Goal: Find specific page/section: Find specific page/section

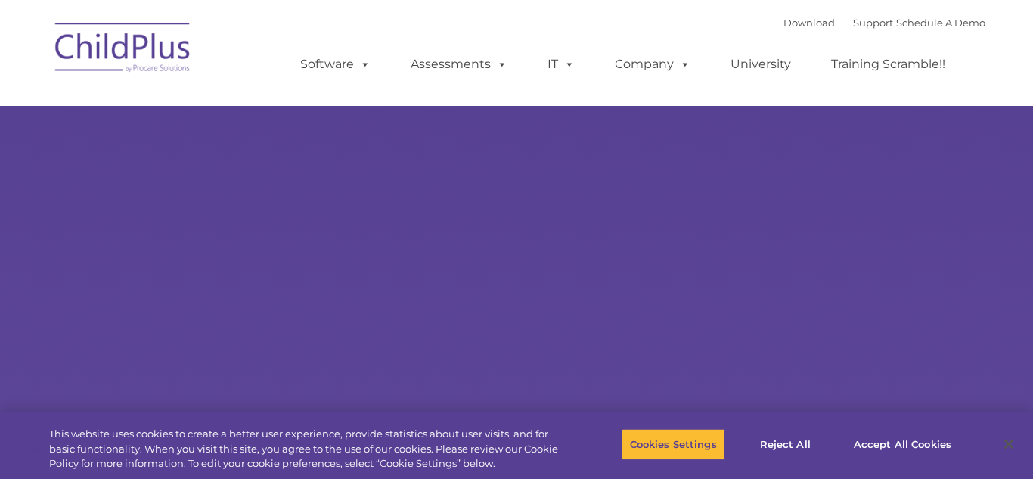
type input ""
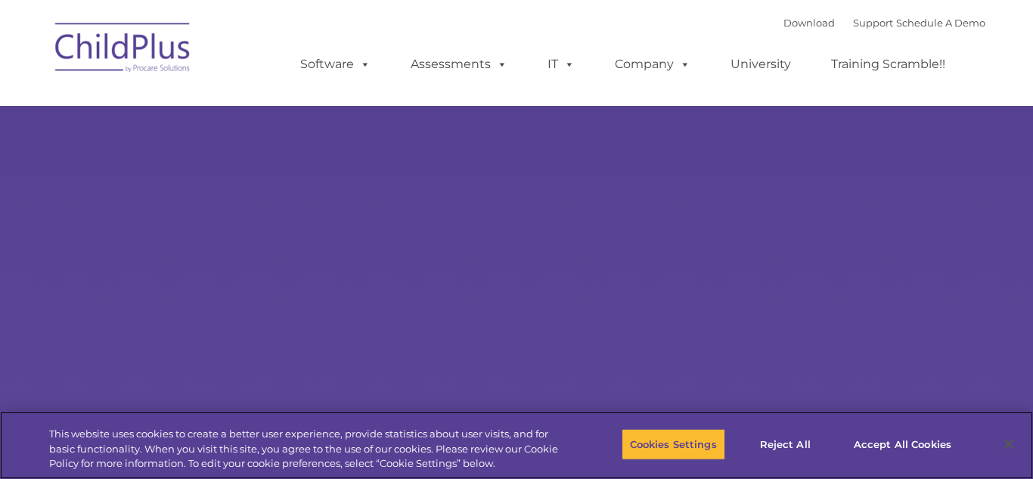
select select "MEDIUM"
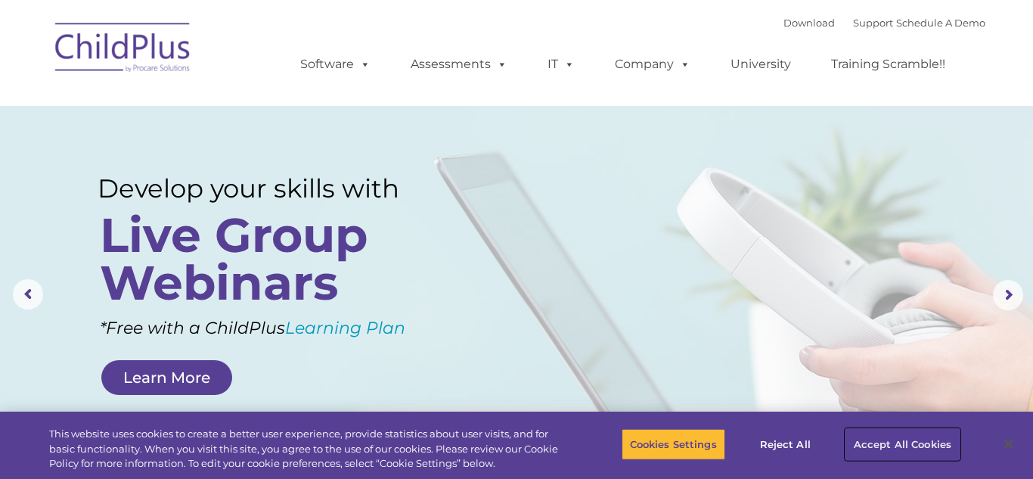
click at [873, 443] on button "Accept All Cookies" at bounding box center [902, 444] width 114 height 32
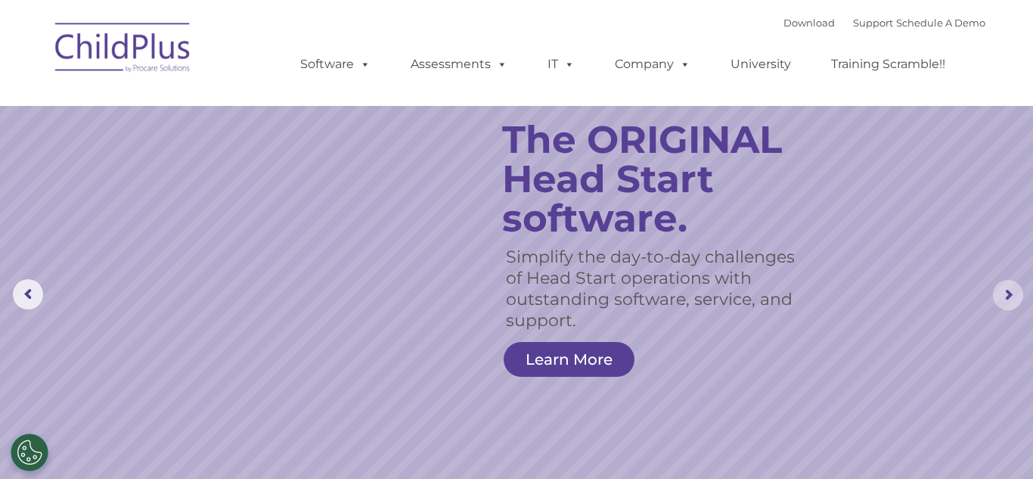
click at [1013, 291] on rs-arrow at bounding box center [1008, 295] width 30 height 30
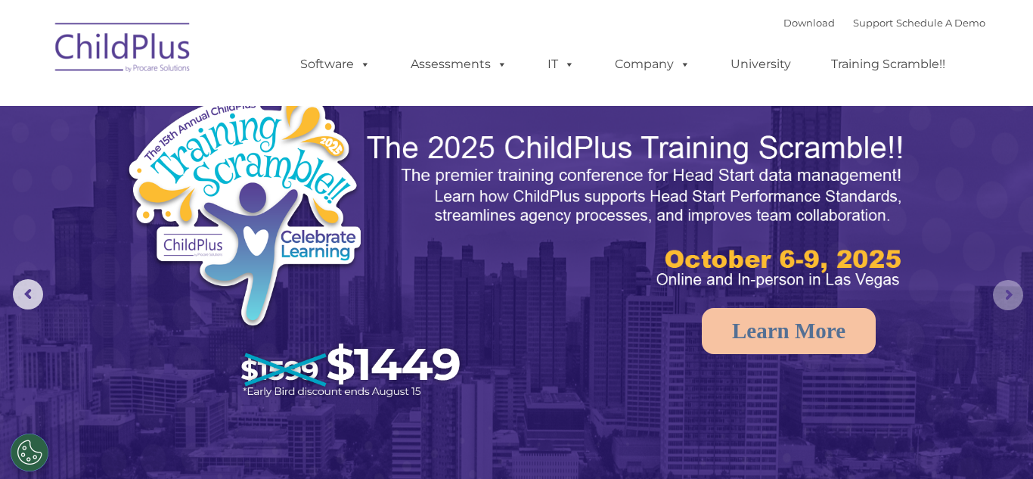
click at [1013, 291] on rs-arrow at bounding box center [1008, 295] width 30 height 30
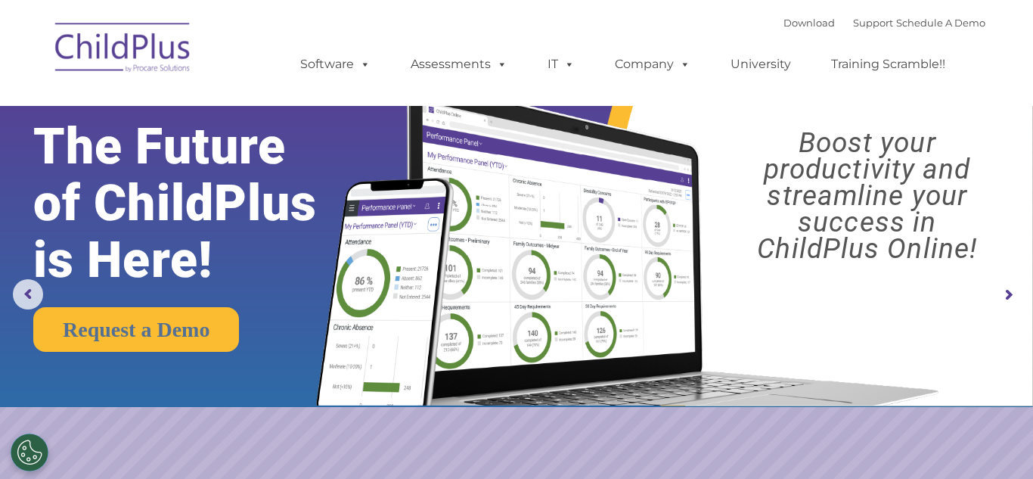
click at [1002, 299] on rs-arrow at bounding box center [1008, 295] width 30 height 30
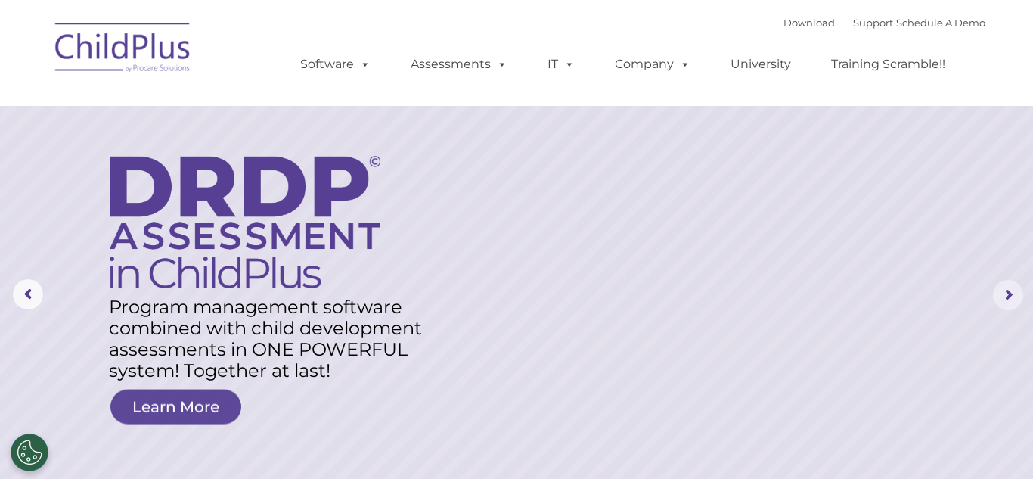
click at [1002, 299] on rs-arrow at bounding box center [1008, 295] width 30 height 30
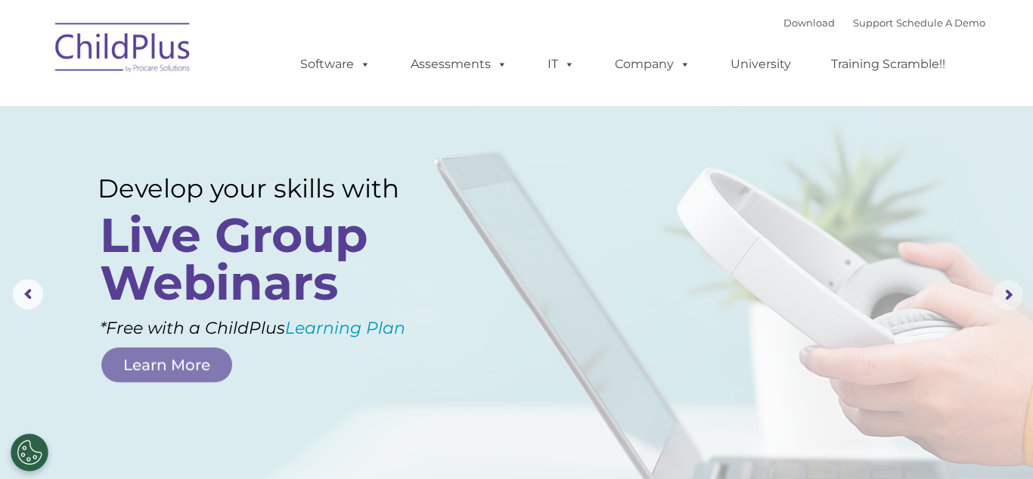
click at [1002, 299] on rs-arrow at bounding box center [1008, 295] width 30 height 30
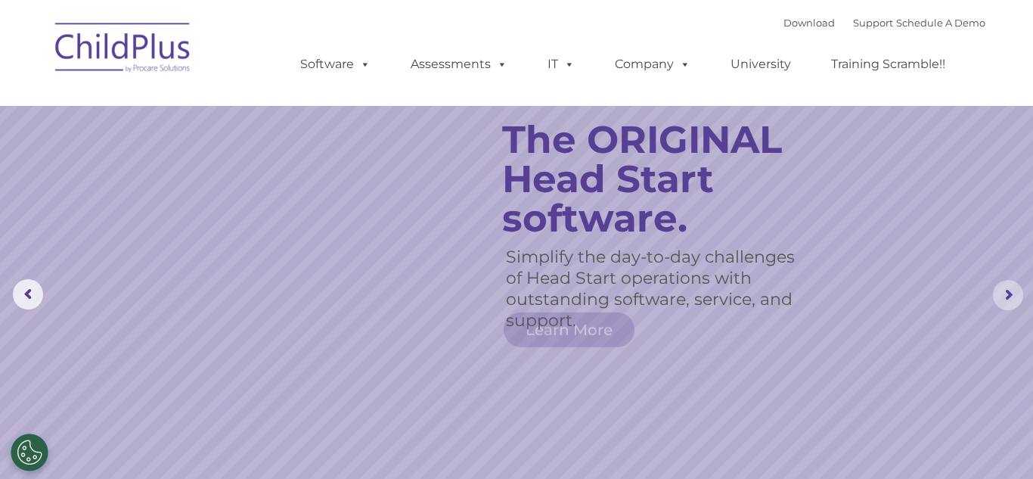
click at [1002, 299] on rs-arrow at bounding box center [1008, 295] width 30 height 30
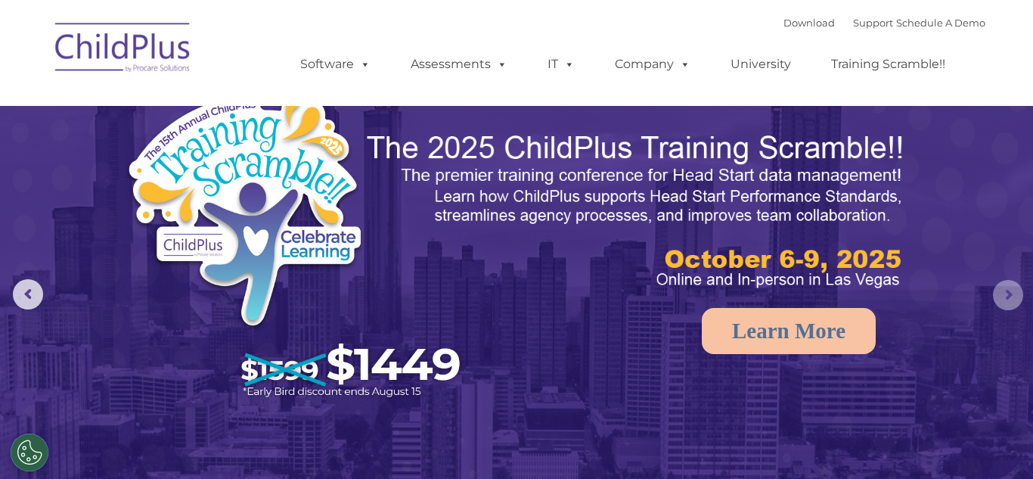
click at [1002, 299] on rs-arrow at bounding box center [1008, 295] width 30 height 30
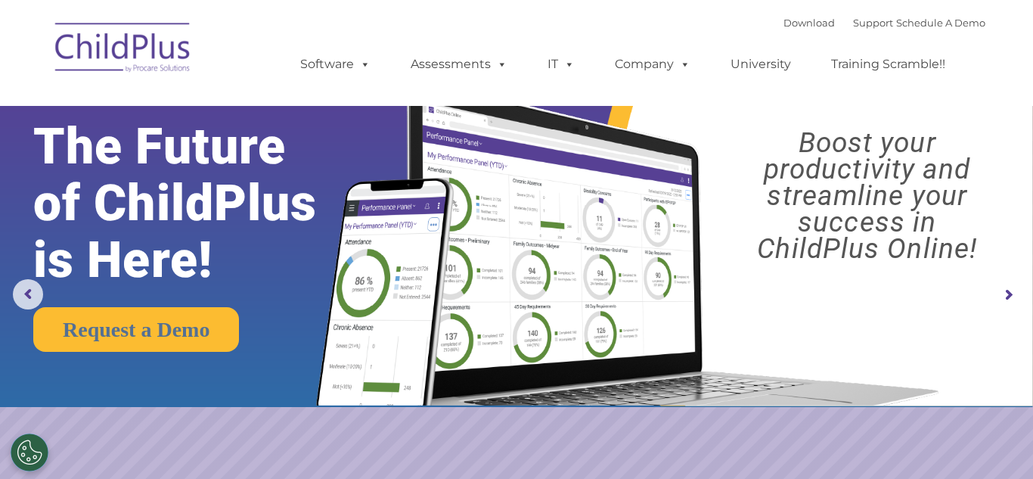
click at [1002, 299] on rs-arrow at bounding box center [1008, 295] width 30 height 30
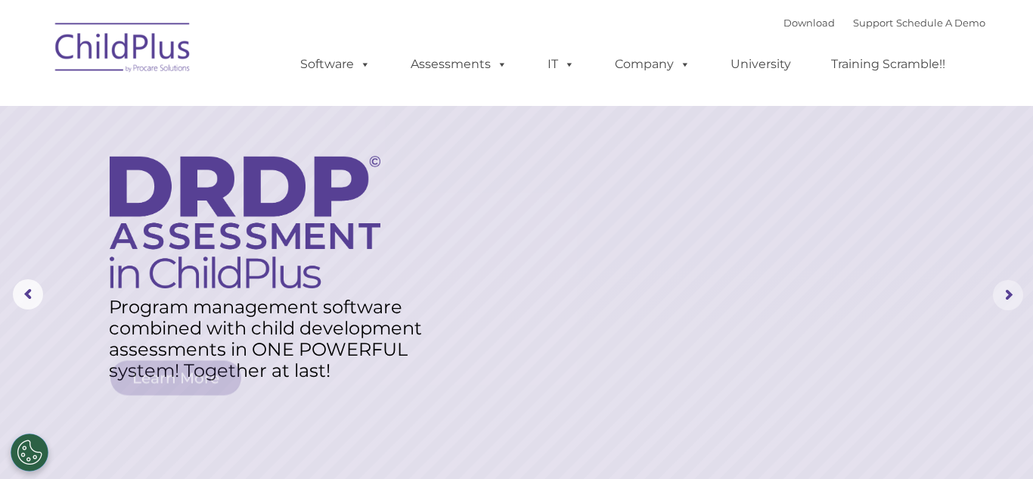
click at [1002, 299] on rs-arrow at bounding box center [1008, 295] width 30 height 30
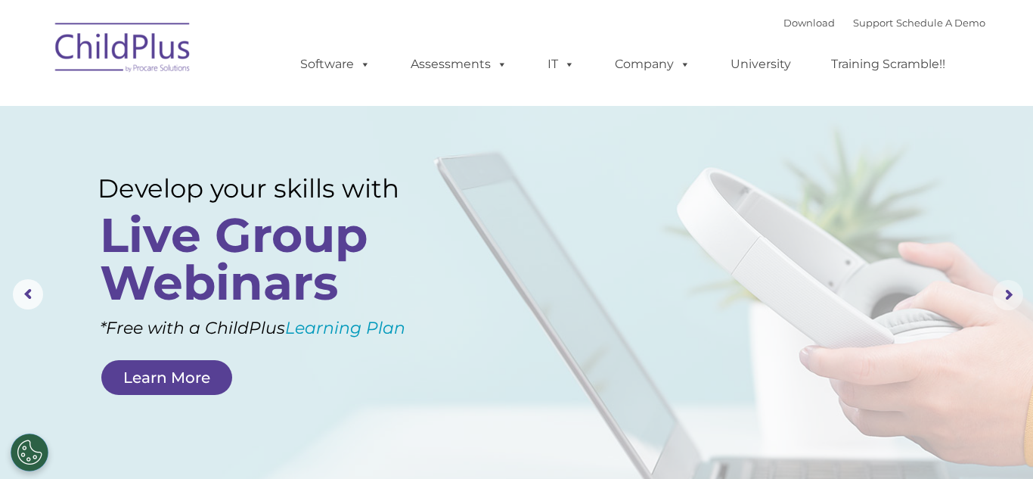
click at [1010, 297] on rs-arrow at bounding box center [1008, 295] width 30 height 30
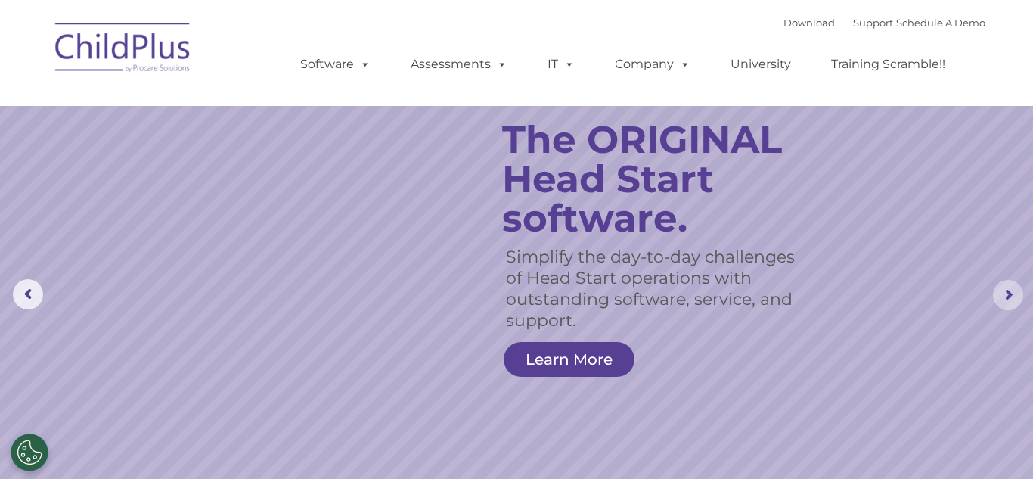
click at [1009, 300] on rs-arrow at bounding box center [1008, 295] width 30 height 30
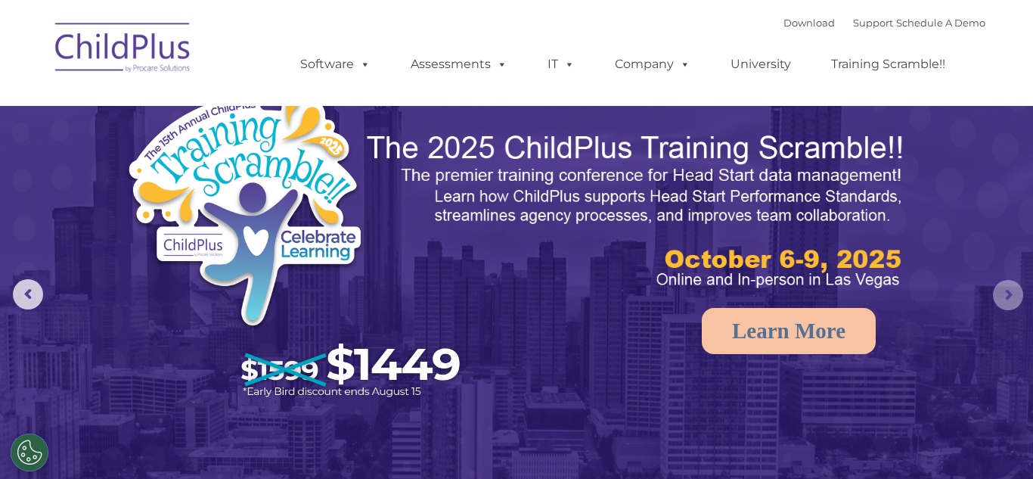
click at [1009, 300] on rs-arrow at bounding box center [1008, 295] width 30 height 30
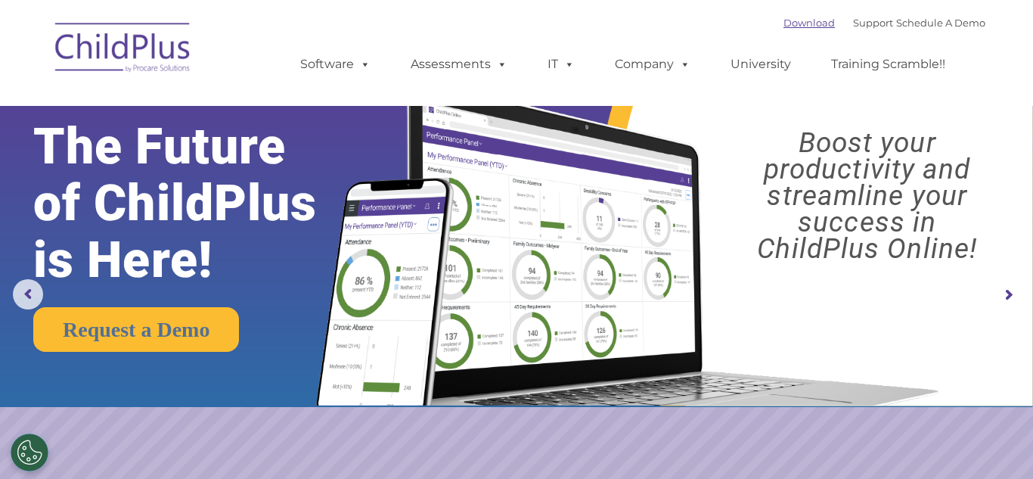
click at [796, 20] on link "Download" at bounding box center [808, 23] width 51 height 12
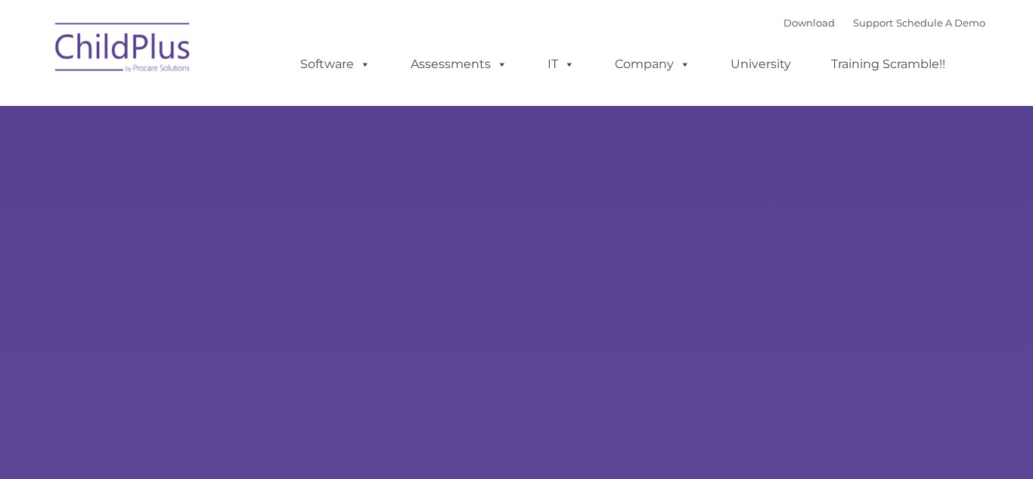
type input ""
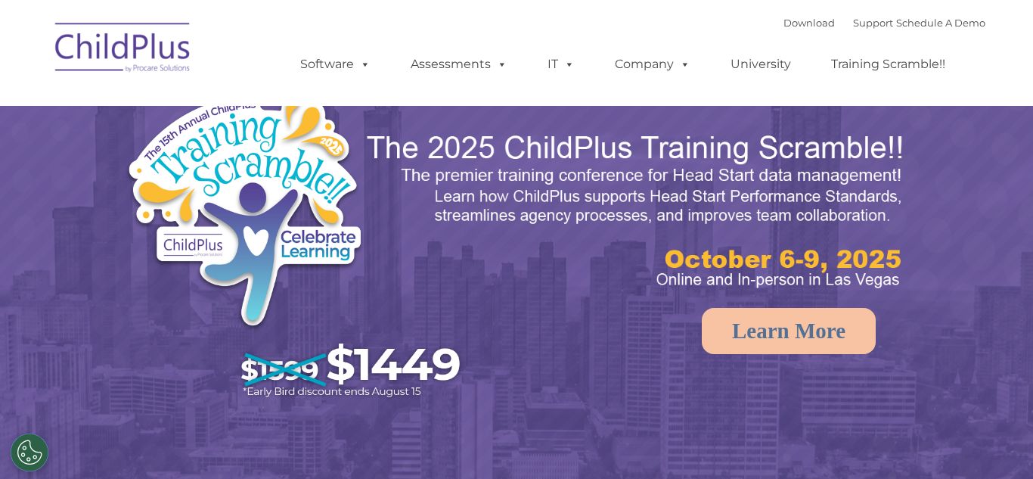
select select "MEDIUM"
